Goal: Transaction & Acquisition: Purchase product/service

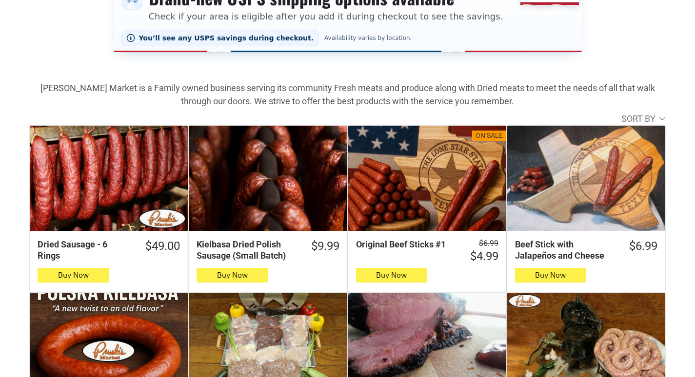
scroll to position [244, 0]
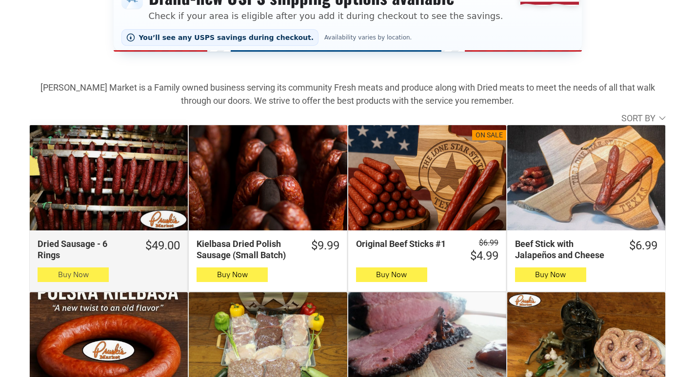
click at [95, 276] on button "Buy Now" at bounding box center [73, 275] width 71 height 15
click at [50, 274] on button "Buy Now" at bounding box center [73, 275] width 71 height 15
click at [79, 279] on span "button" at bounding box center [73, 275] width 14 height 14
